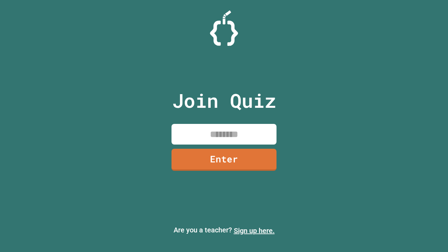
click at [254, 231] on link "Sign up here." at bounding box center [254, 231] width 41 height 8
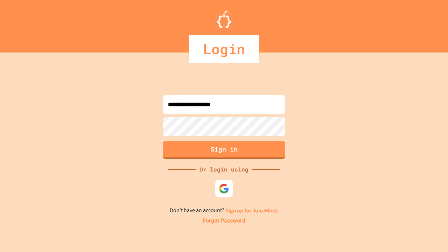
type input "**********"
